Goal: Transaction & Acquisition: Subscribe to service/newsletter

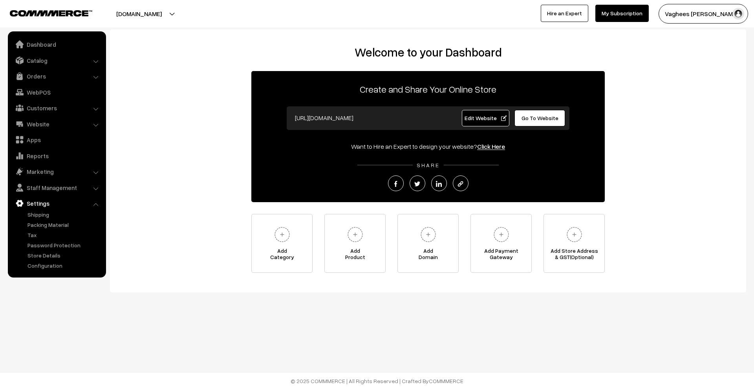
click at [649, 17] on link "My Subscription" at bounding box center [622, 13] width 53 height 17
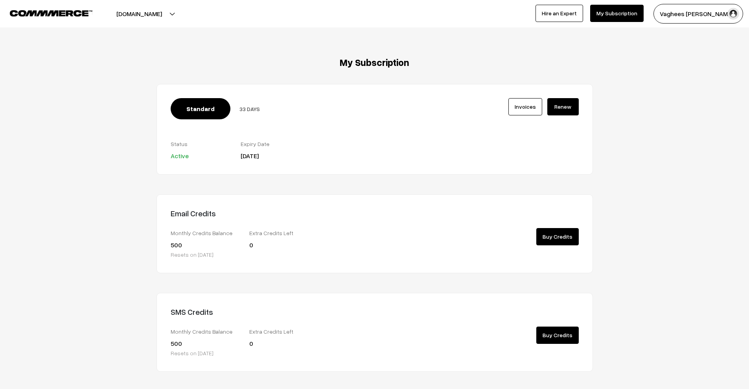
click at [563, 107] on link "Renew" at bounding box center [562, 106] width 31 height 17
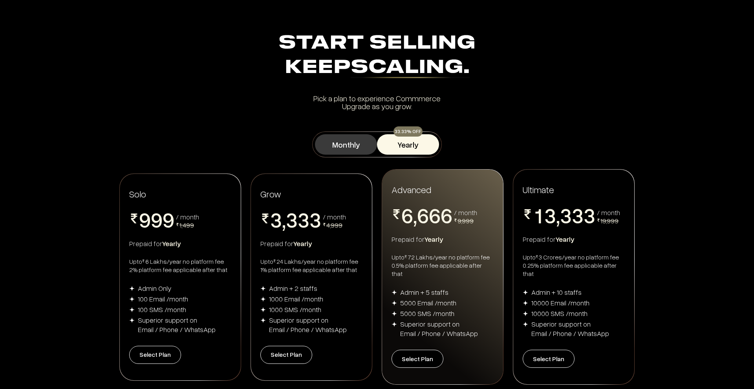
click at [362, 139] on button "Monthly" at bounding box center [346, 144] width 62 height 20
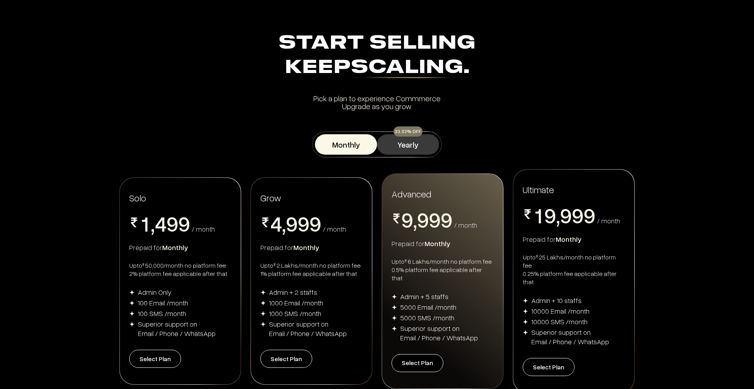
click at [394, 141] on button "Yearly" at bounding box center [408, 144] width 62 height 20
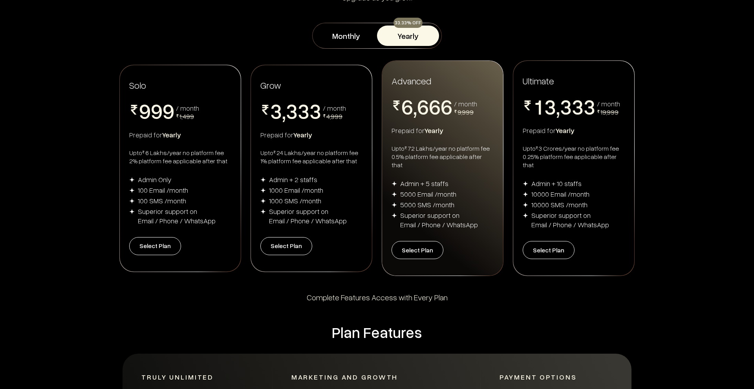
scroll to position [79, 0]
